Goal: Task Accomplishment & Management: Manage account settings

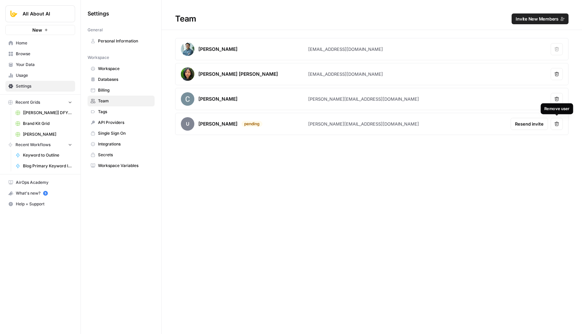
click at [557, 120] on button "Remove user" at bounding box center [556, 124] width 12 height 12
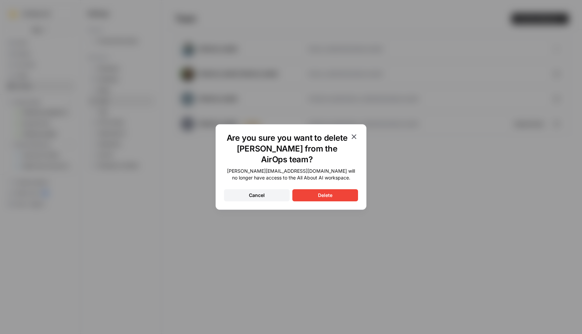
click at [345, 189] on button "Delete" at bounding box center [325, 195] width 66 height 12
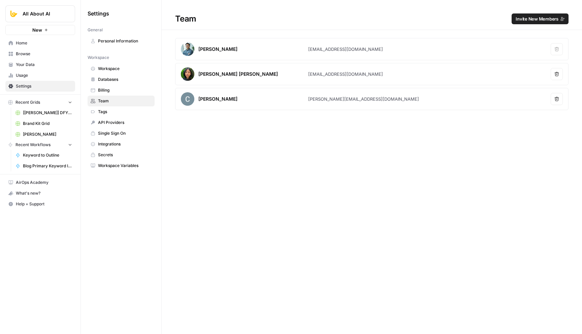
click at [105, 89] on span "Billing" at bounding box center [125, 90] width 54 height 6
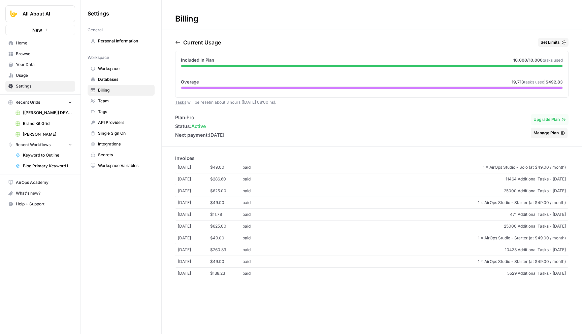
click at [541, 132] on span "Manage Plan" at bounding box center [545, 133] width 25 height 6
